Goal: Task Accomplishment & Management: Use online tool/utility

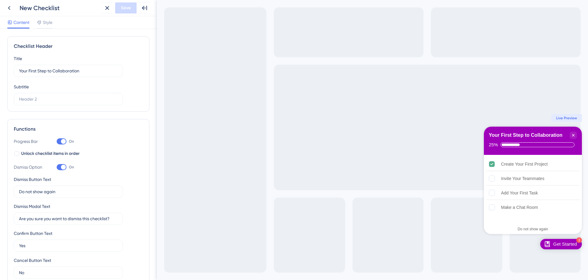
scroll to position [256, 0]
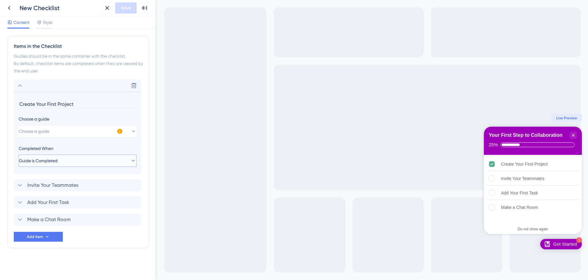
click at [102, 158] on button "Guide is Completed" at bounding box center [78, 160] width 118 height 12
click at [87, 144] on div "Choose a guide Choose a guide Completed When Guide is Completed Guide is Comple…" at bounding box center [78, 140] width 118 height 51
click at [77, 159] on button "Guide is Completed" at bounding box center [78, 160] width 118 height 12
click at [55, 191] on span "Goal is Reached" at bounding box center [39, 191] width 32 height 7
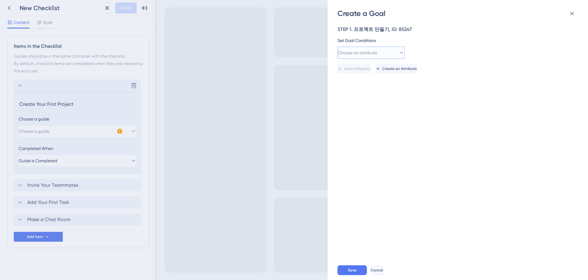
click at [384, 54] on button "Choose an attribute" at bounding box center [370, 53] width 67 height 12
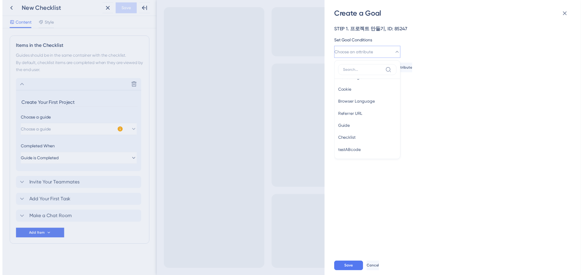
scroll to position [0, 0]
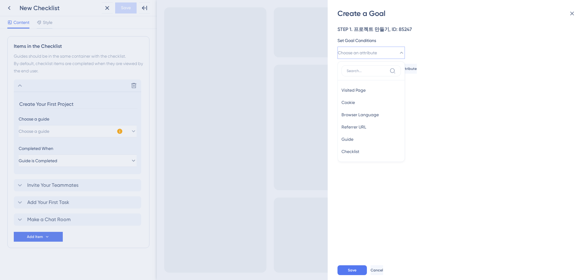
click at [261, 95] on div "Create a Goal STEP 1. 프로젝트 만들기, ID: 85247 Set Goal Conditions Choose an attribu…" at bounding box center [294, 140] width 588 height 280
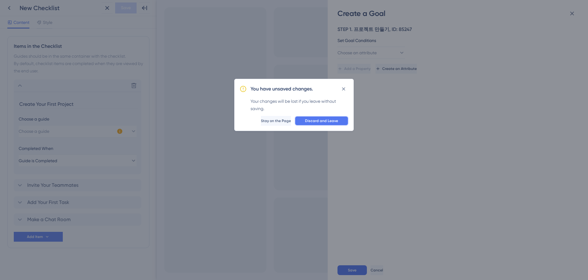
click at [303, 122] on button "Discard and Leave" at bounding box center [322, 121] width 54 height 10
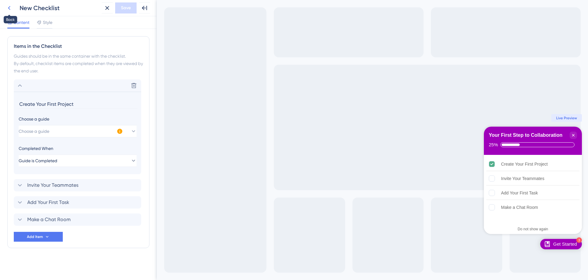
click at [10, 10] on icon at bounding box center [9, 7] width 7 height 7
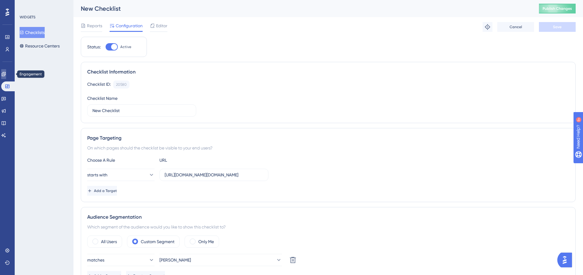
click at [6, 71] on link at bounding box center [3, 74] width 5 height 10
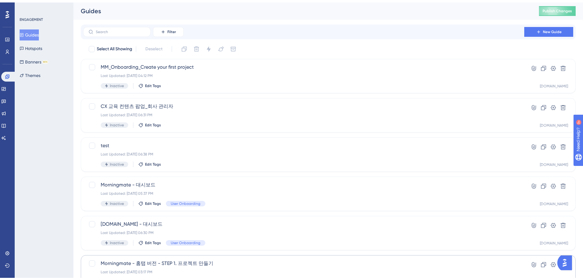
scroll to position [196, 0]
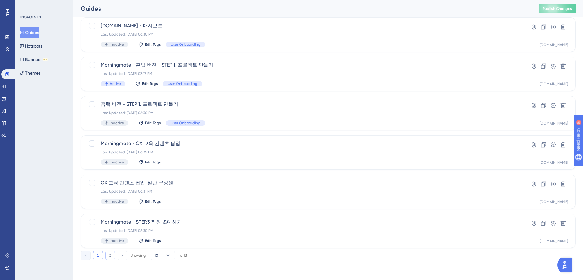
click at [114, 254] on button "2" at bounding box center [110, 255] width 10 height 10
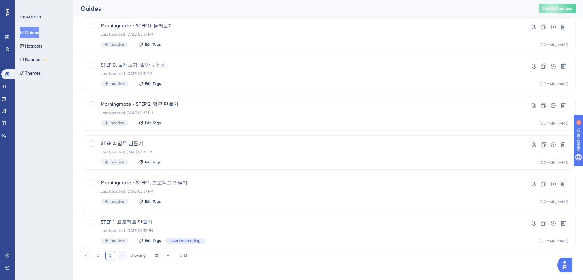
scroll to position [117, 0]
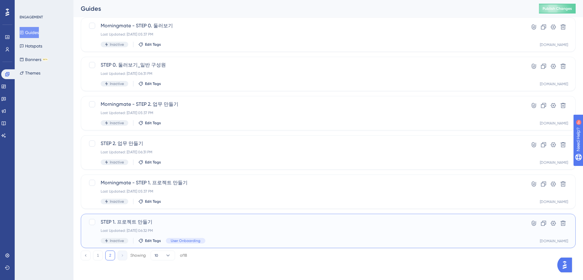
click at [153, 218] on span "STEP 1. 프로젝트 만들기" at bounding box center [304, 221] width 406 height 7
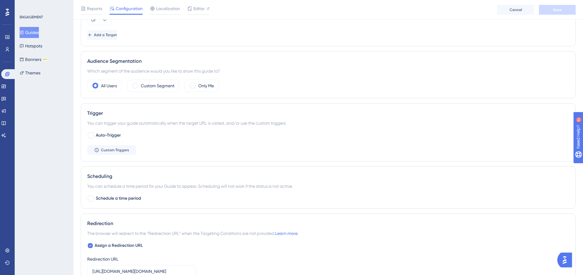
scroll to position [365, 0]
